Goal: Find specific page/section: Find specific page/section

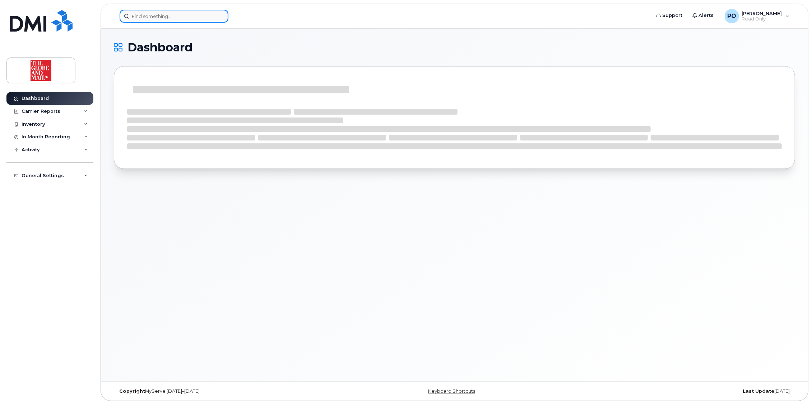
click at [153, 15] on input at bounding box center [174, 16] width 109 height 13
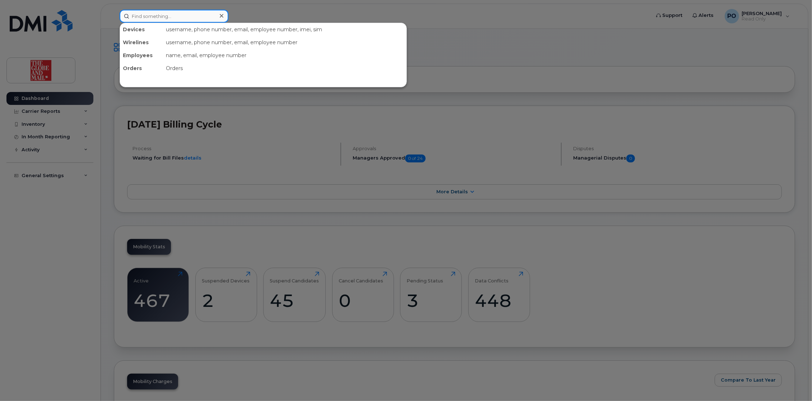
paste input "4034837637"
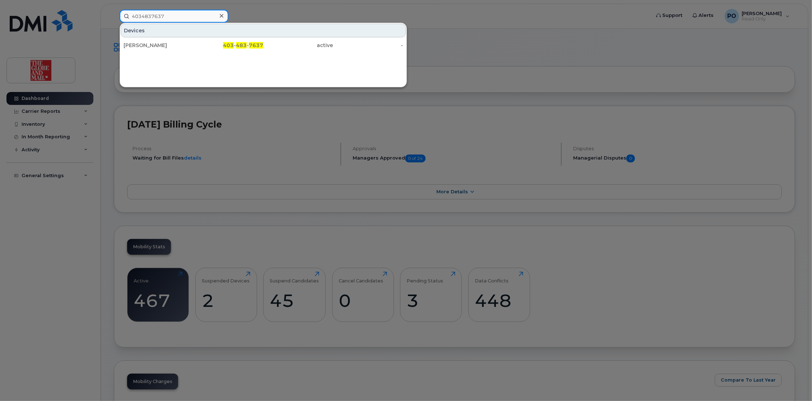
type input "4034837637"
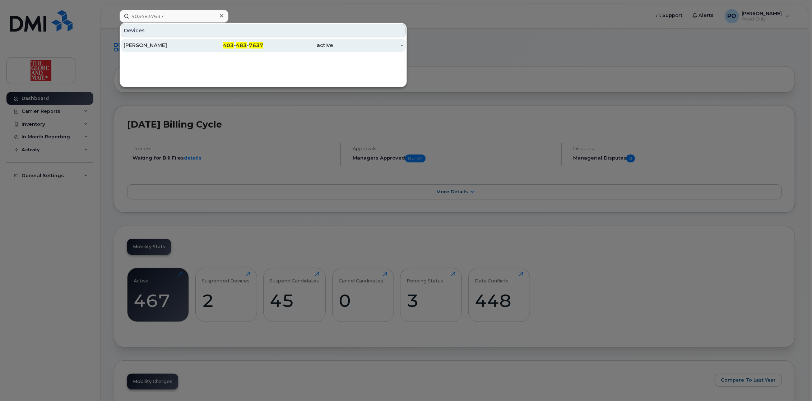
click at [135, 44] on div "[PERSON_NAME]" at bounding box center [159, 45] width 70 height 7
